Goal: Purchase product/service

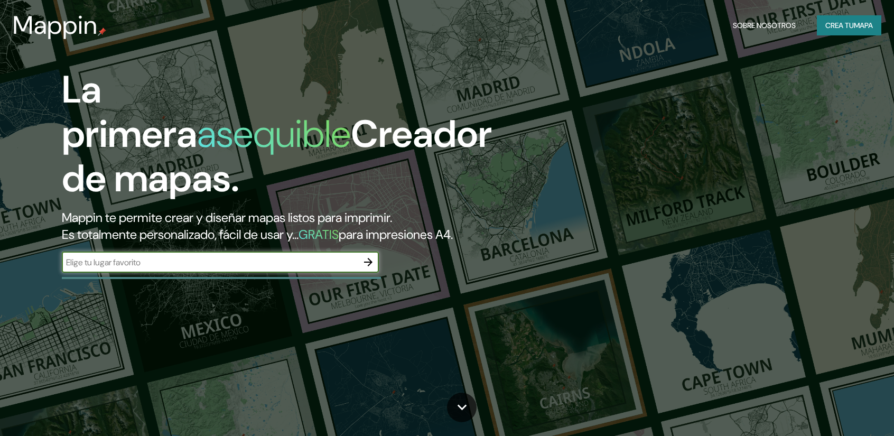
click at [339, 260] on input "text" at bounding box center [210, 262] width 296 height 12
type input "PUERTO [PERSON_NAME]"
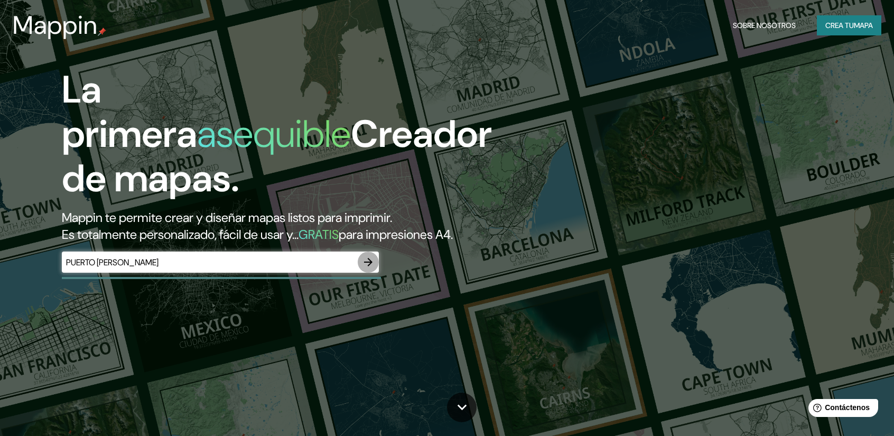
click at [374, 266] on button "button" at bounding box center [368, 261] width 21 height 21
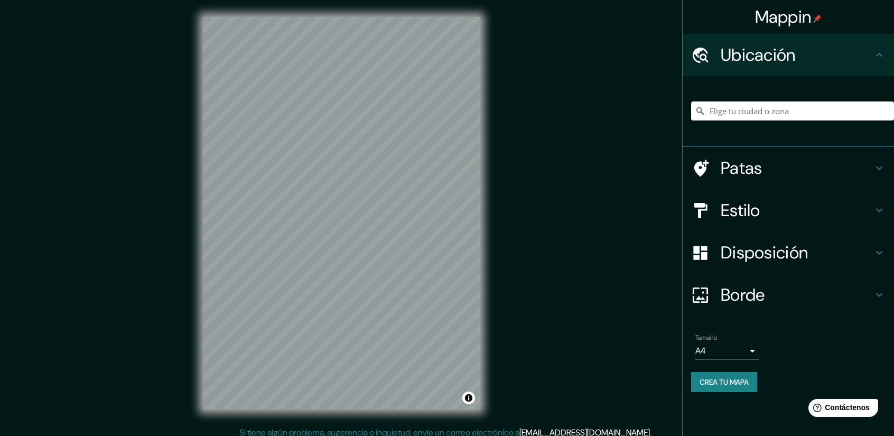
click at [803, 116] on input "Elige tu ciudad o zona" at bounding box center [792, 110] width 203 height 19
click at [799, 114] on input "Elige tu ciudad o zona" at bounding box center [792, 110] width 203 height 19
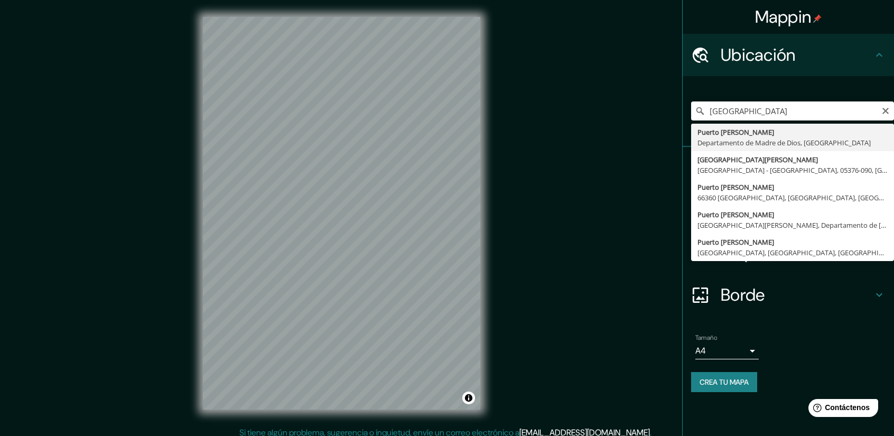
type input "[GEOGRAPHIC_DATA][PERSON_NAME], Departamento de [GEOGRAPHIC_DATA], [GEOGRAPHIC_…"
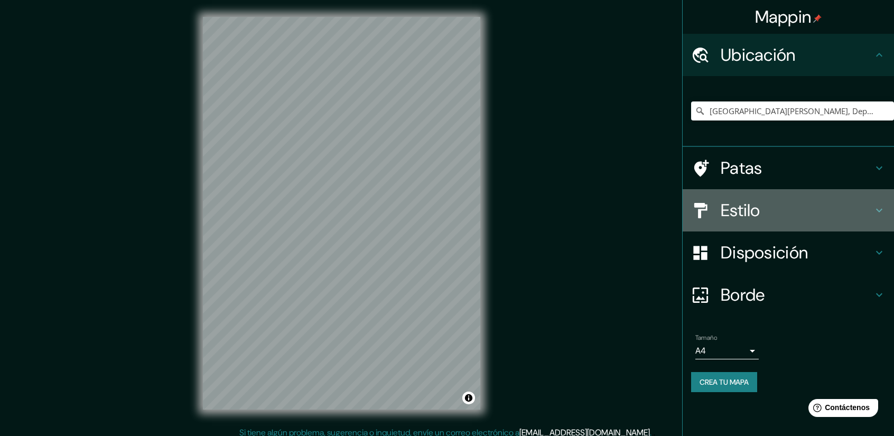
click at [804, 215] on h4 "Estilo" at bounding box center [796, 210] width 152 height 21
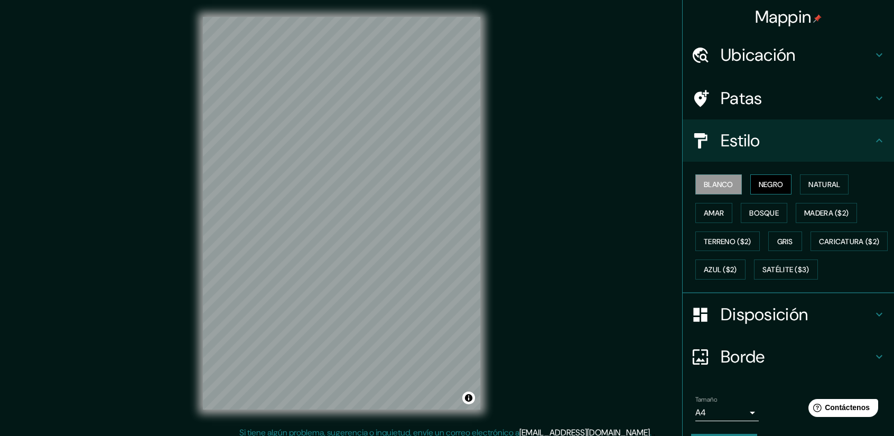
click at [763, 189] on font "Negro" at bounding box center [770, 185] width 25 height 10
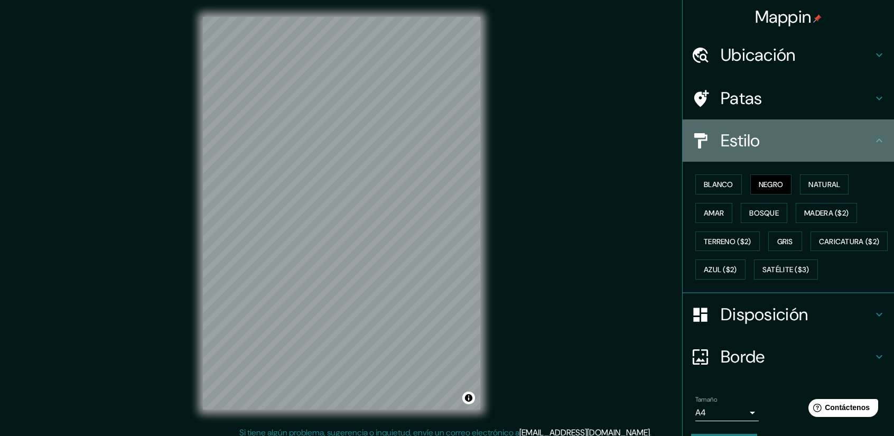
click at [868, 147] on div "Estilo" at bounding box center [787, 140] width 211 height 42
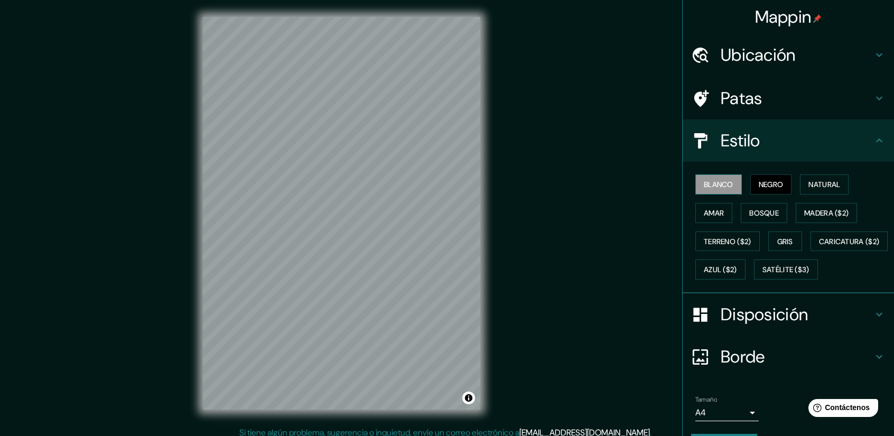
click at [711, 180] on font "Blanco" at bounding box center [718, 185] width 30 height 10
click at [822, 186] on font "Natural" at bounding box center [824, 185] width 32 height 10
